Goal: Use online tool/utility: Utilize a website feature to perform a specific function

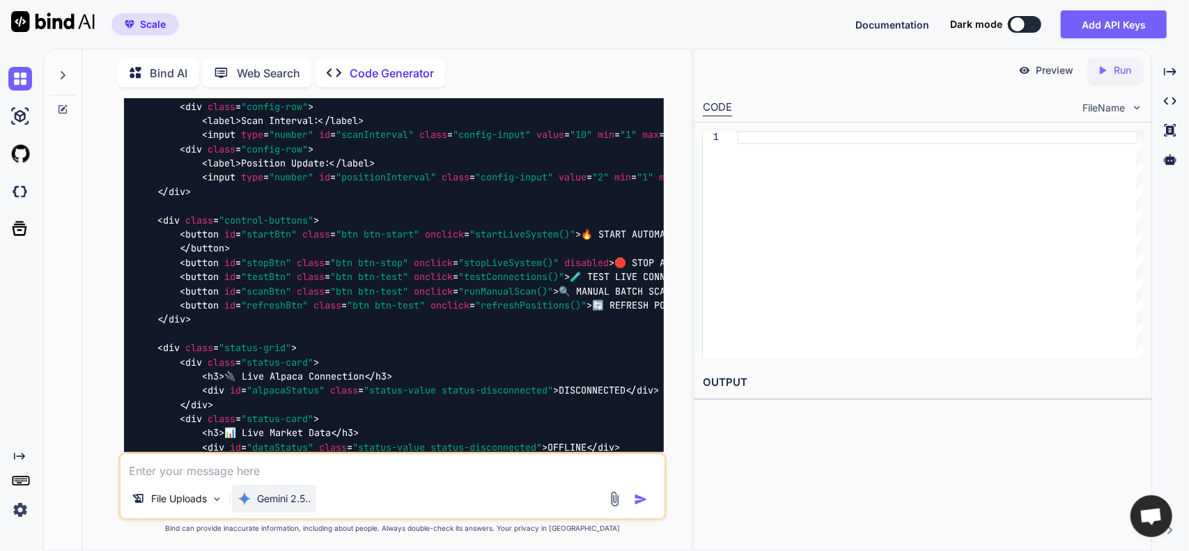
scroll to position [3992, 0]
click at [292, 494] on p "Gemini 2.5.." at bounding box center [284, 499] width 54 height 14
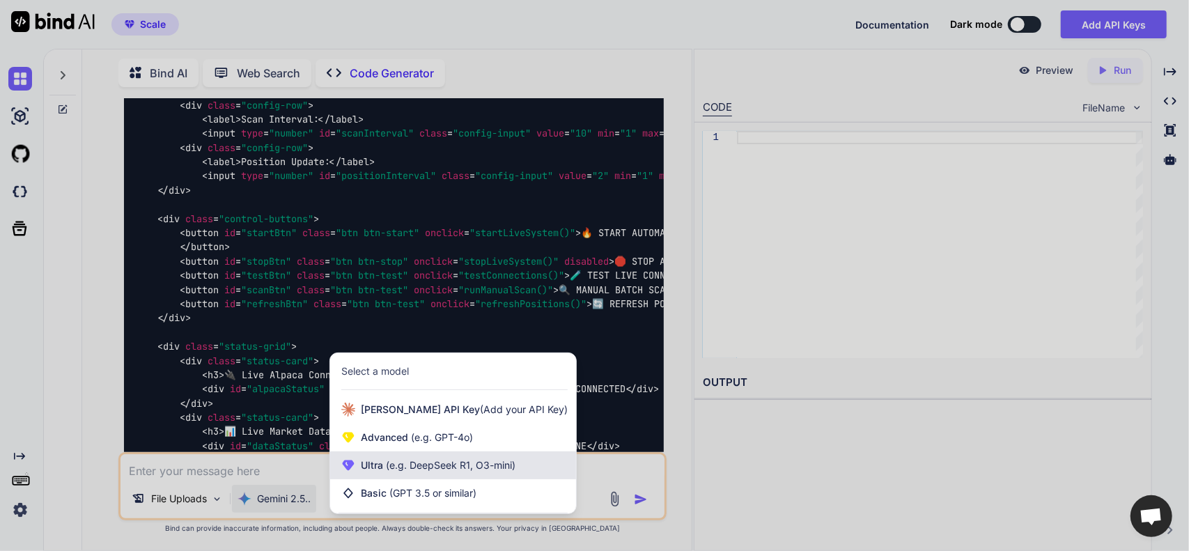
click at [375, 472] on span "Ultra (e.g. DeepSeek R1, O3-mini)" at bounding box center [438, 465] width 155 height 14
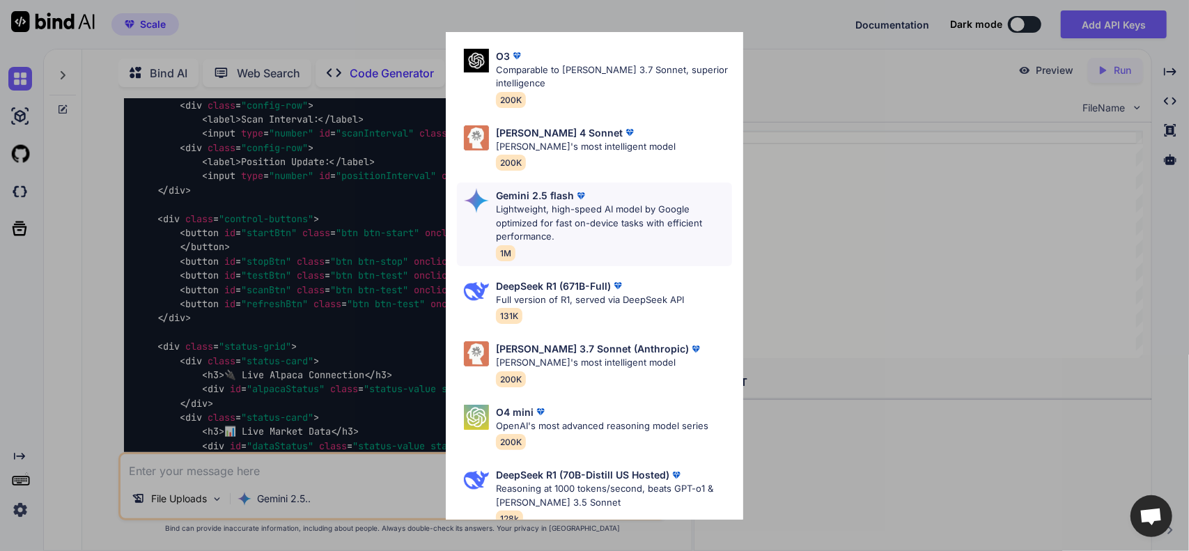
scroll to position [159, 0]
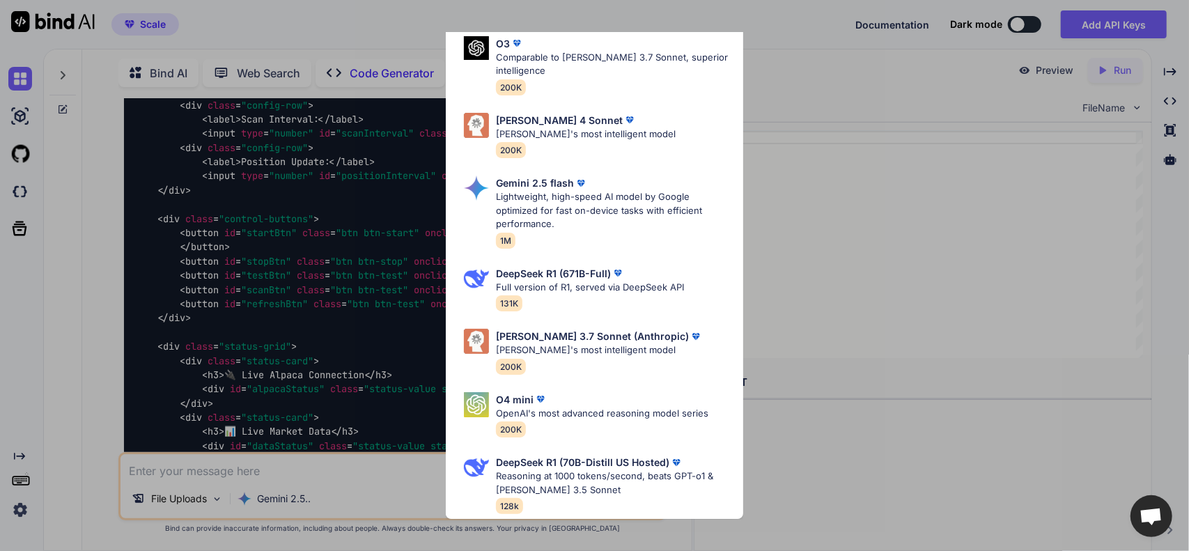
click at [581, 412] on p "OpenAI's most advanced reasoning model series" at bounding box center [602, 414] width 212 height 14
type textarea "x"
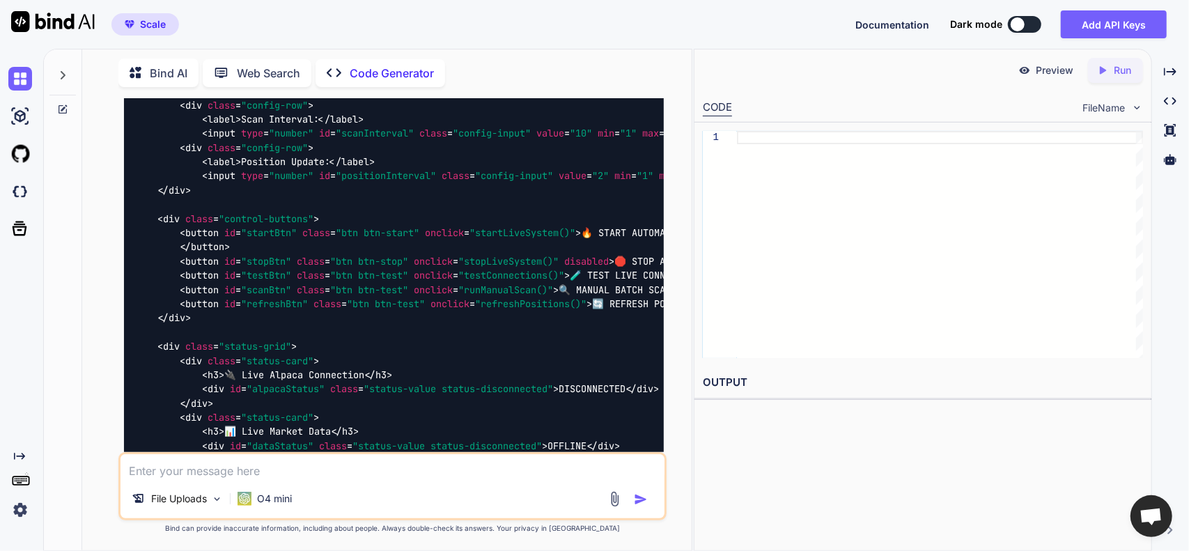
click at [318, 468] on textarea at bounding box center [392, 466] width 545 height 25
click at [615, 504] on img at bounding box center [615, 499] width 16 height 16
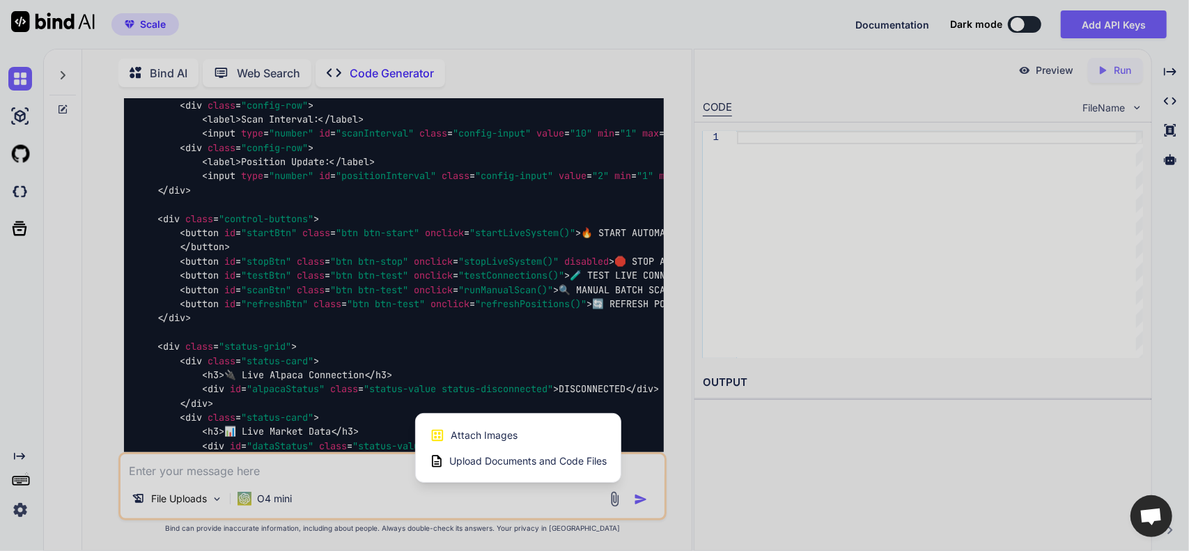
click at [517, 465] on span "Upload Documents and Code Files" at bounding box center [527, 461] width 157 height 14
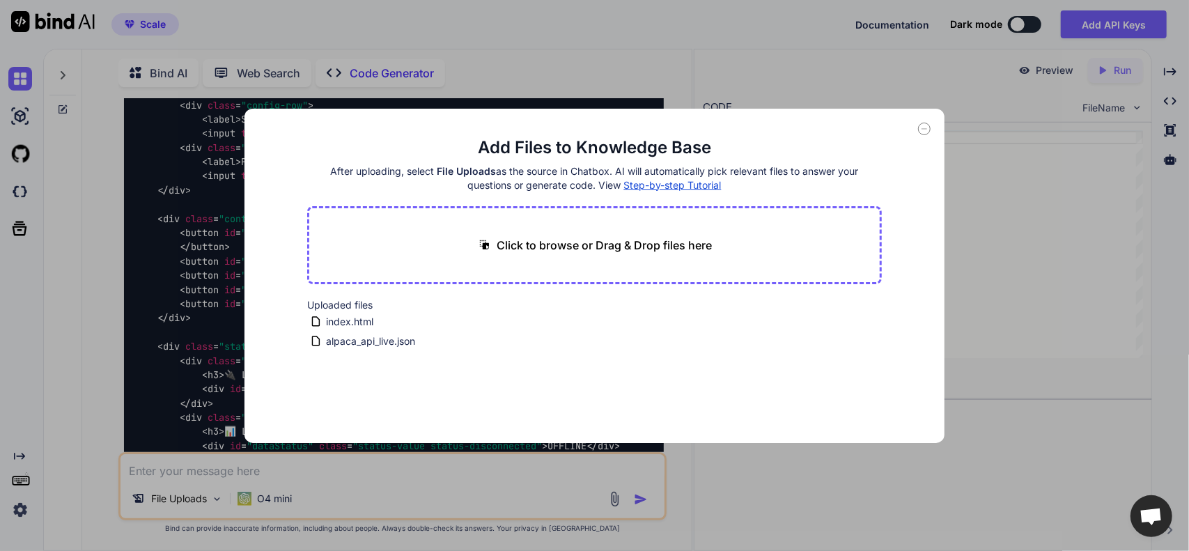
click at [501, 244] on p "Click to browse or Drag & Drop files here" at bounding box center [604, 245] width 215 height 17
type input "C:\fakepath\index.swing-tuned-hardcoded.inline.html"
click at [449, 306] on icon at bounding box center [443, 309] width 12 height 12
click at [510, 246] on p "Click to browse or Drag & Drop files here" at bounding box center [604, 245] width 215 height 17
click at [382, 315] on div "Upload Error" at bounding box center [389, 320] width 111 height 14
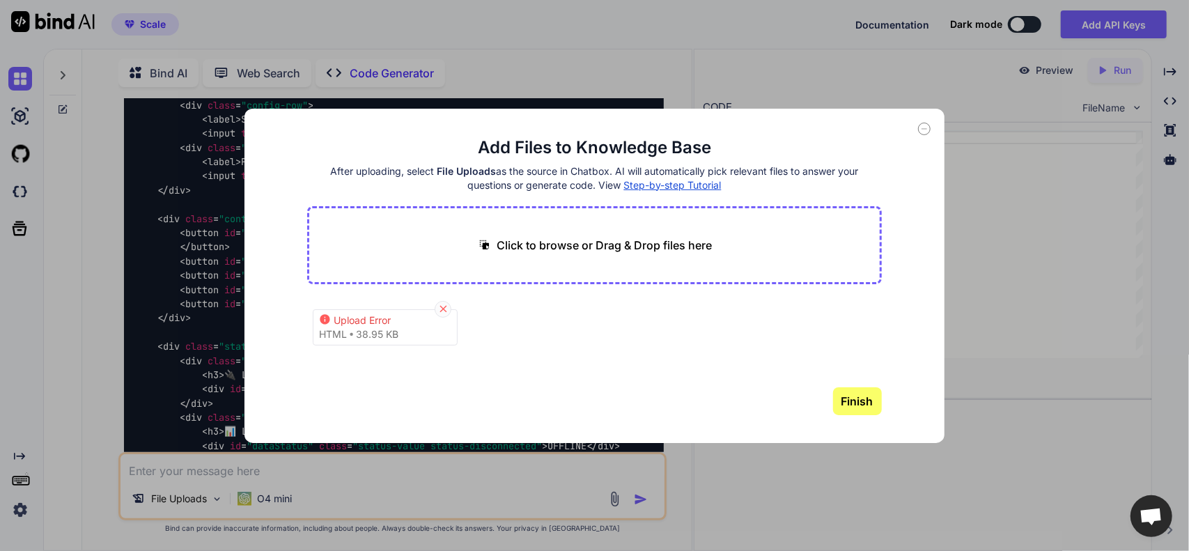
click at [439, 311] on icon at bounding box center [443, 309] width 12 height 12
click at [365, 322] on span "index.html" at bounding box center [350, 321] width 50 height 17
click at [497, 322] on icon at bounding box center [499, 321] width 12 height 12
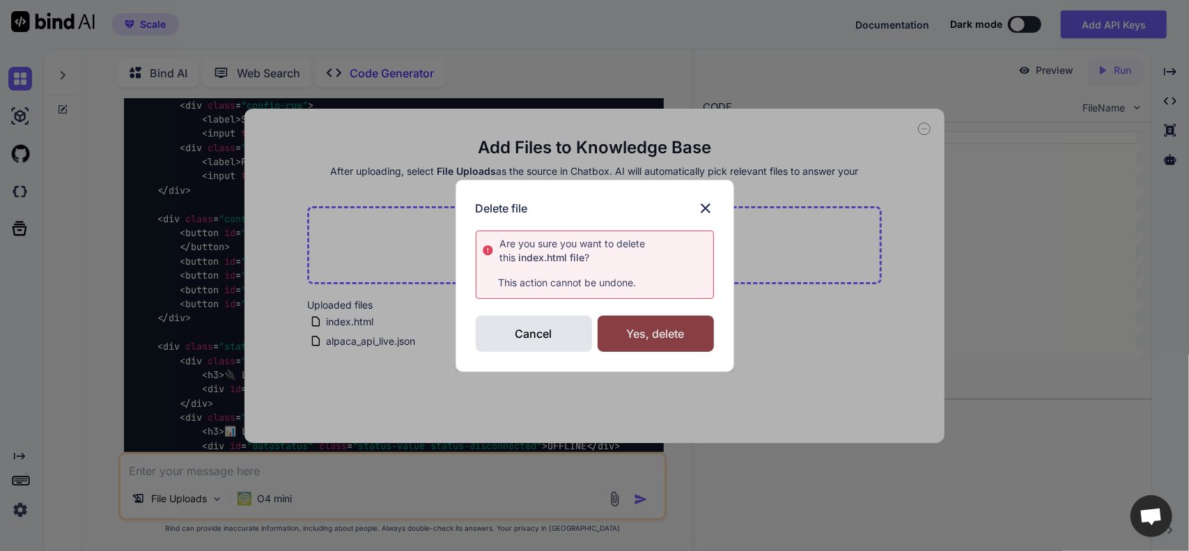
click at [623, 336] on div "Yes, delete" at bounding box center [656, 333] width 116 height 36
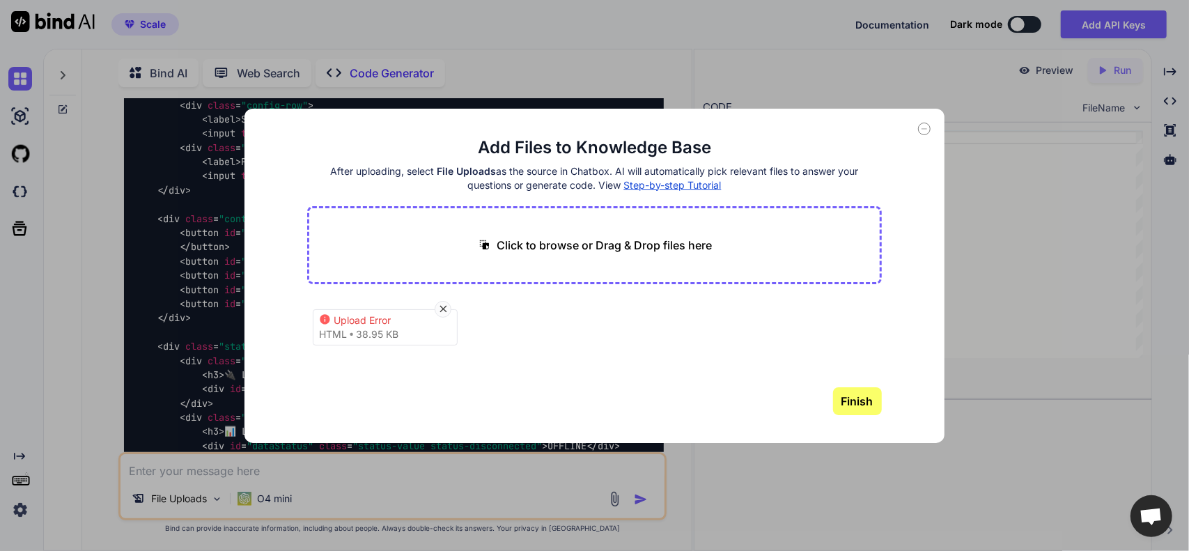
click at [401, 332] on div "Upload Error html 38.95 KB" at bounding box center [385, 327] width 145 height 36
click at [439, 309] on icon at bounding box center [443, 309] width 12 height 12
click at [440, 307] on icon at bounding box center [443, 309] width 12 height 12
click at [919, 132] on icon at bounding box center [924, 129] width 13 height 13
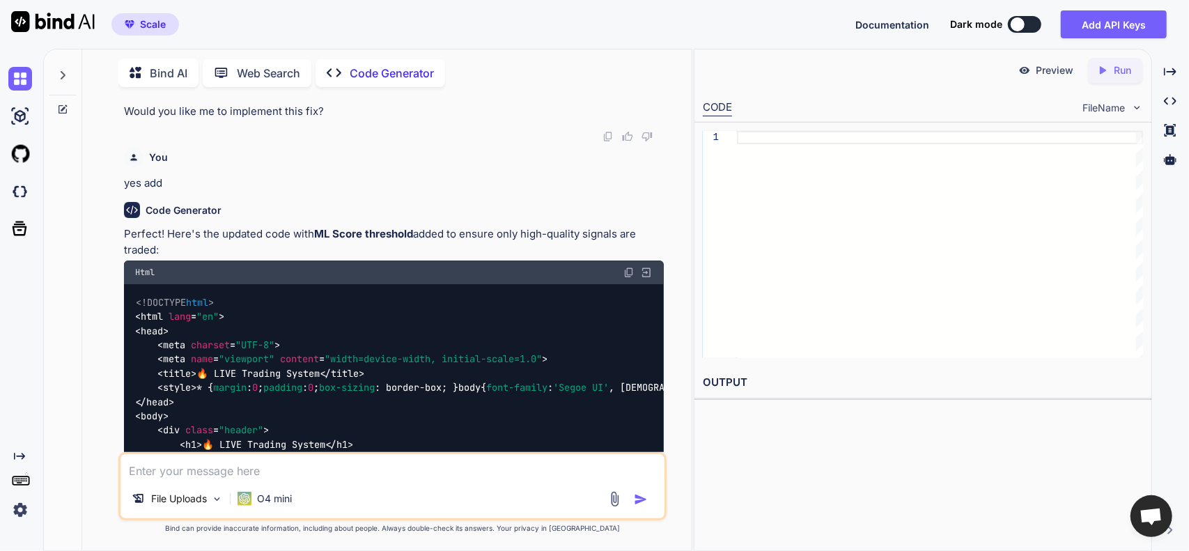
scroll to position [2460, 0]
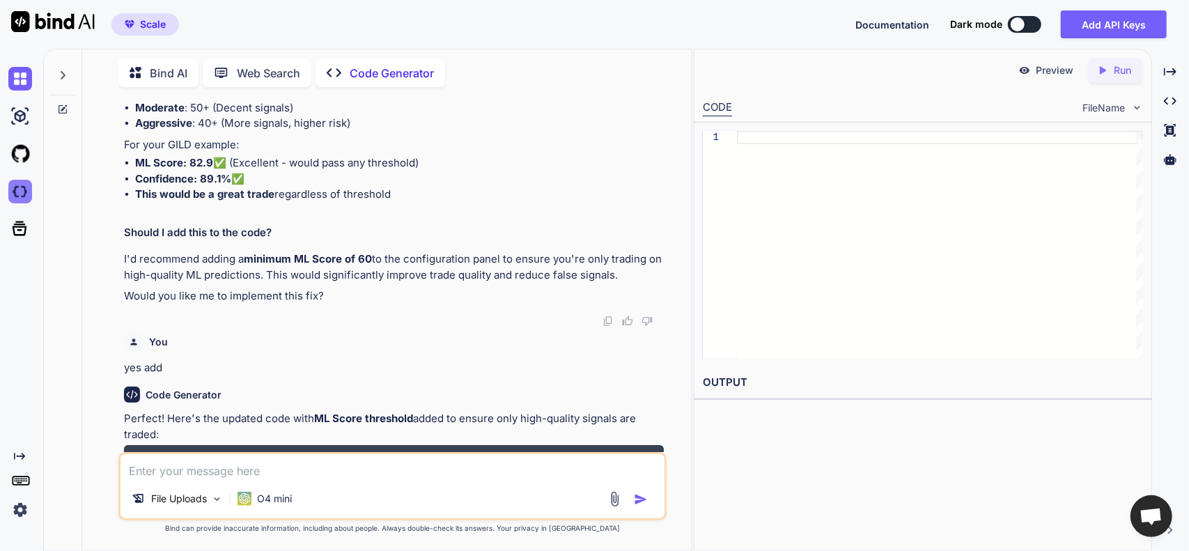
click at [15, 196] on img at bounding box center [20, 192] width 24 height 24
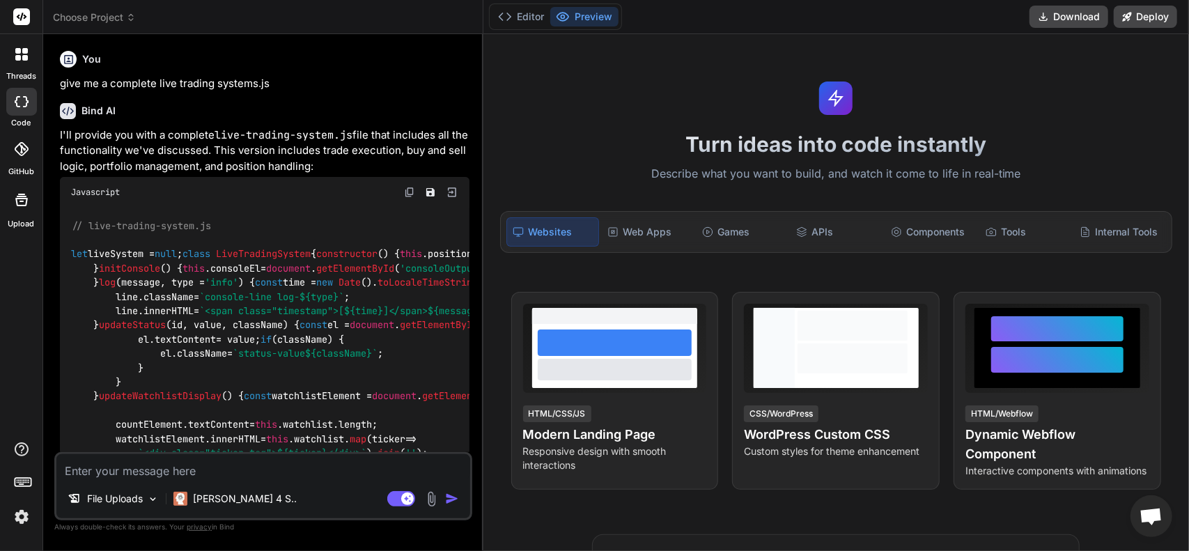
type textarea "x"
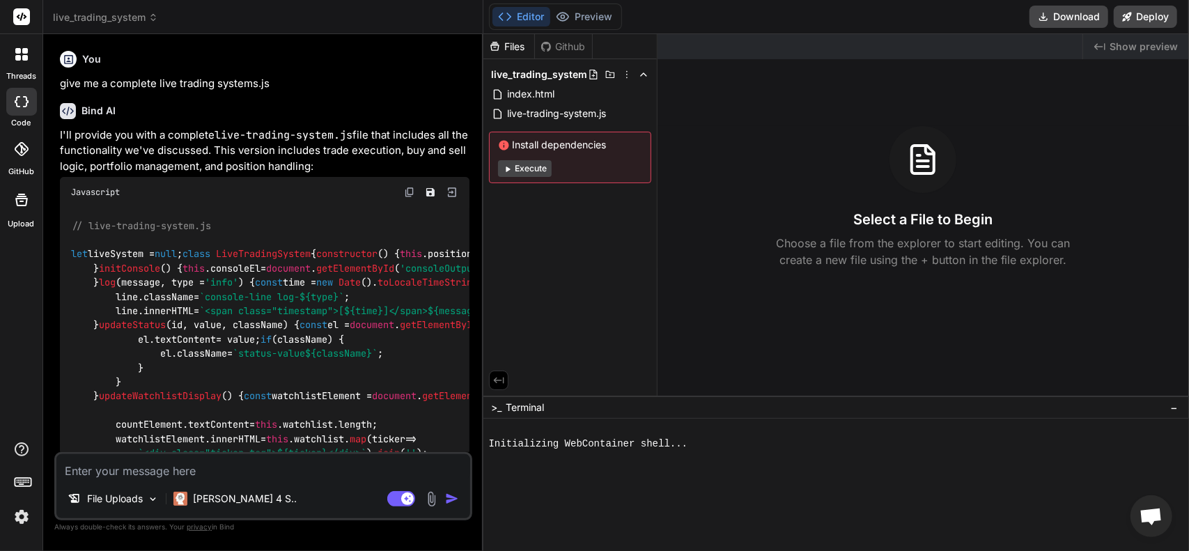
scroll to position [15150, 0]
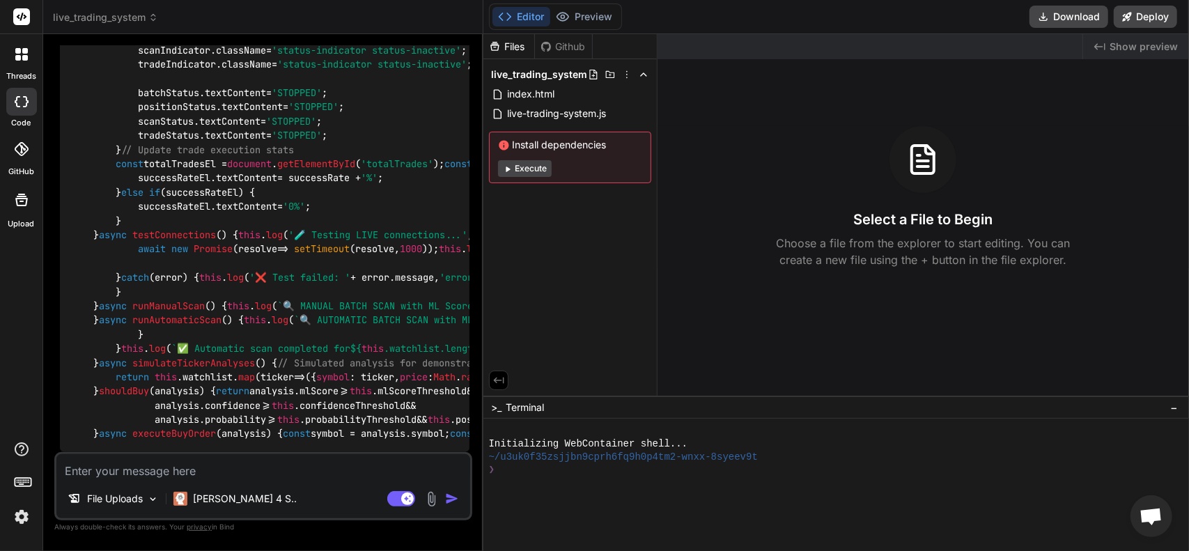
click at [28, 113] on div at bounding box center [21, 102] width 31 height 28
click at [36, 63] on div at bounding box center [21, 54] width 29 height 29
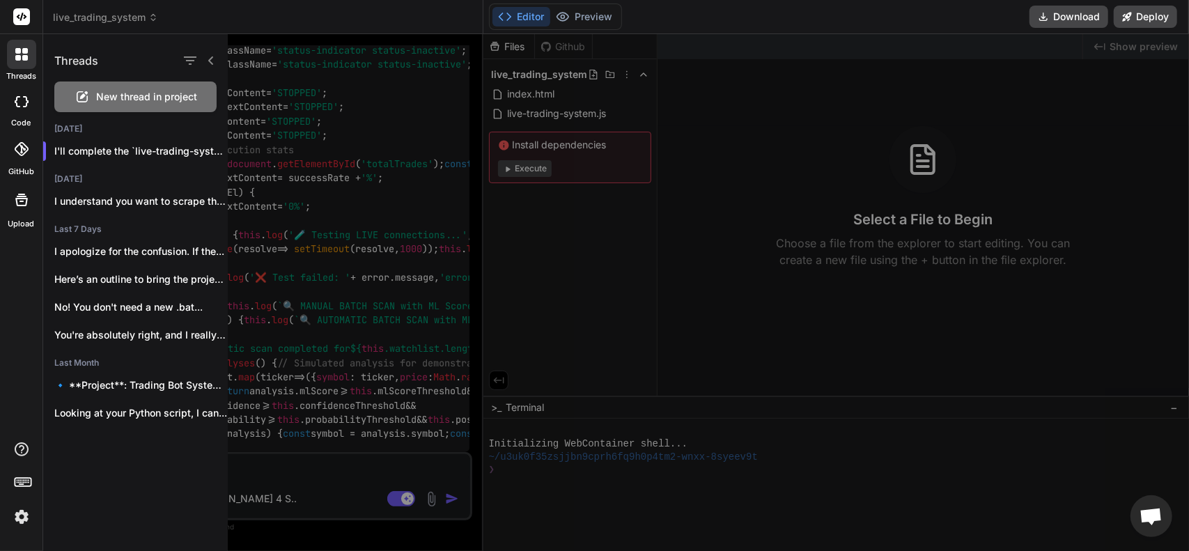
click at [210, 57] on icon at bounding box center [210, 60] width 11 height 11
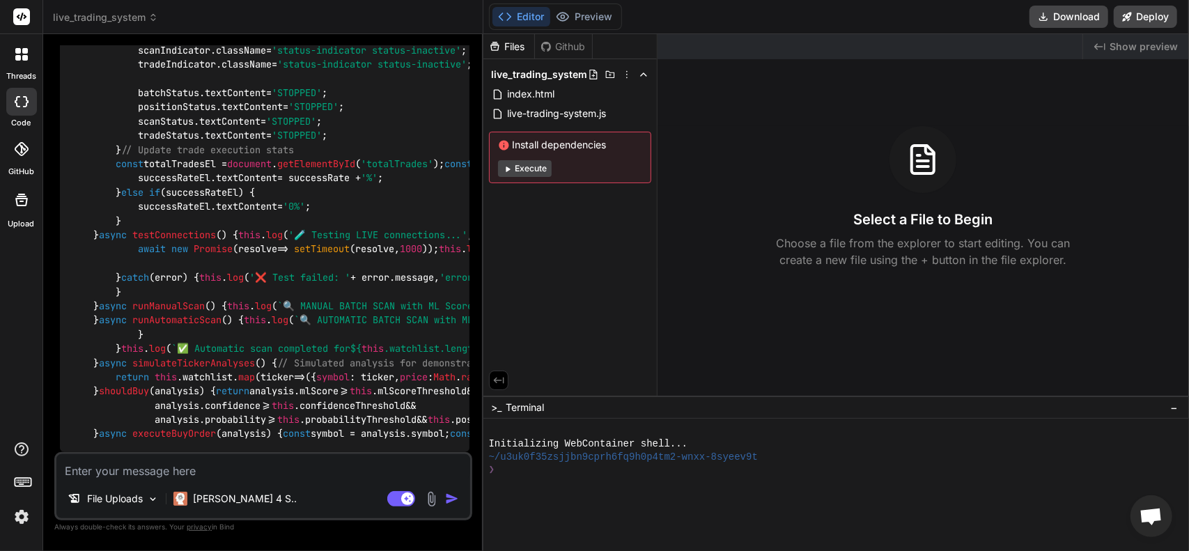
click at [29, 59] on div at bounding box center [21, 54] width 29 height 29
